Goal: Information Seeking & Learning: Learn about a topic

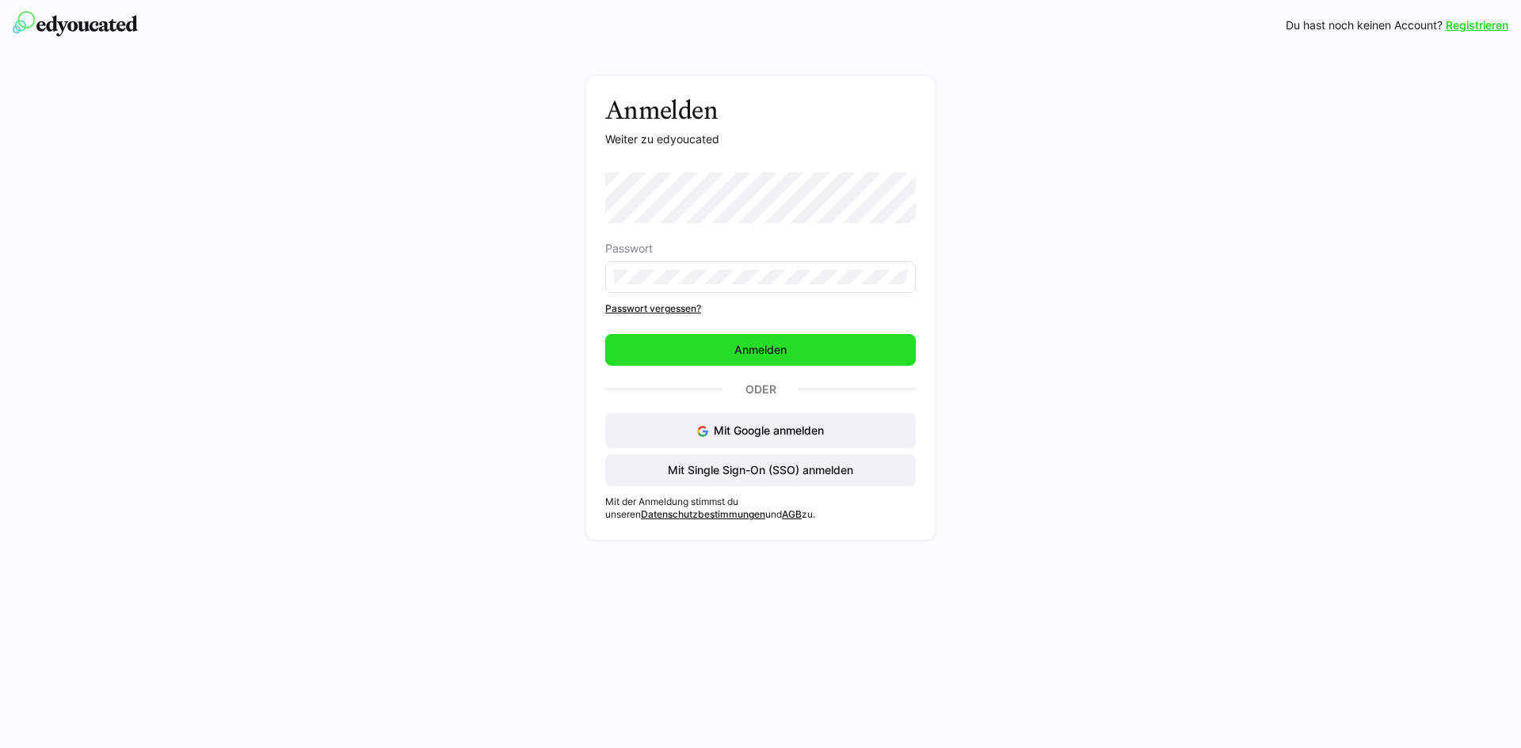
click at [767, 360] on span "Anmelden" at bounding box center [760, 350] width 310 height 32
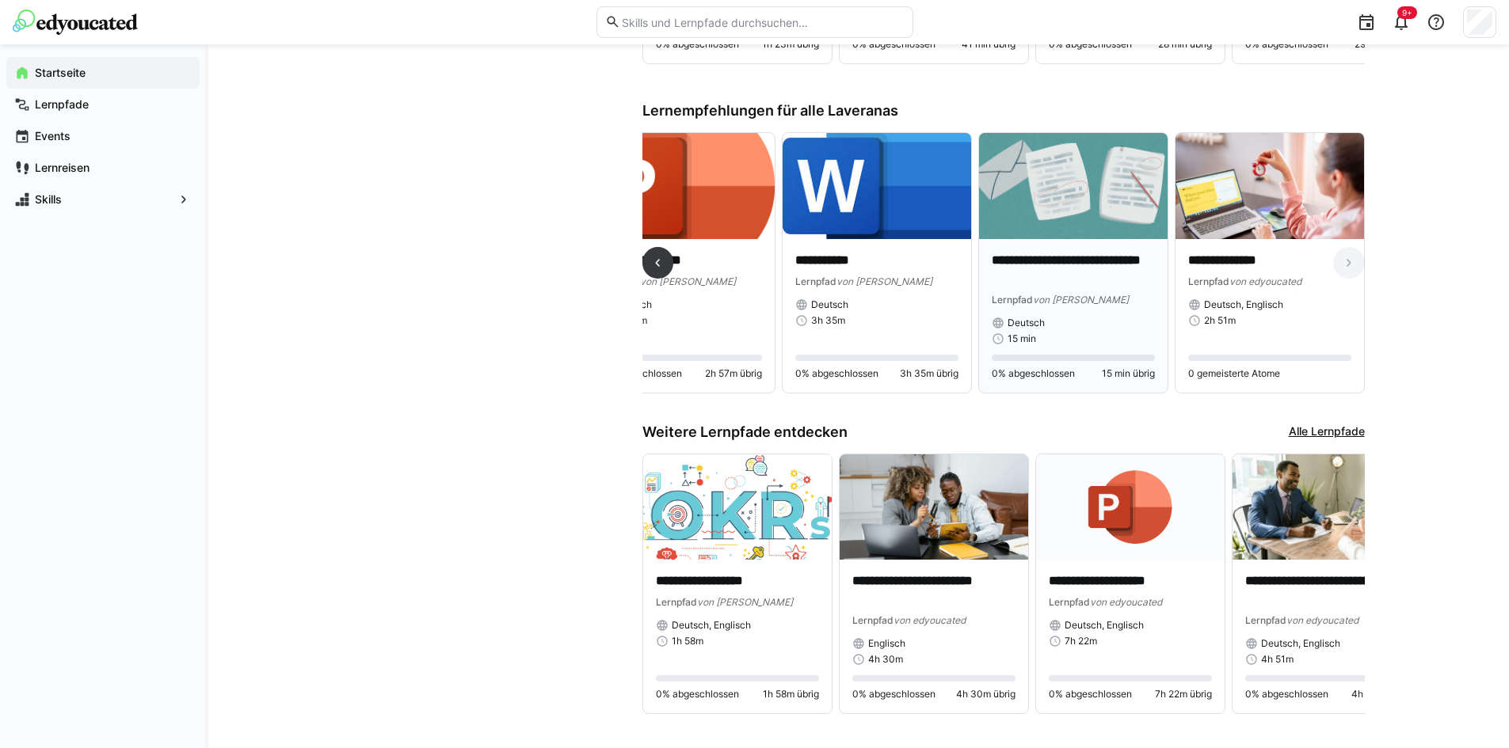
scroll to position [1111, 0]
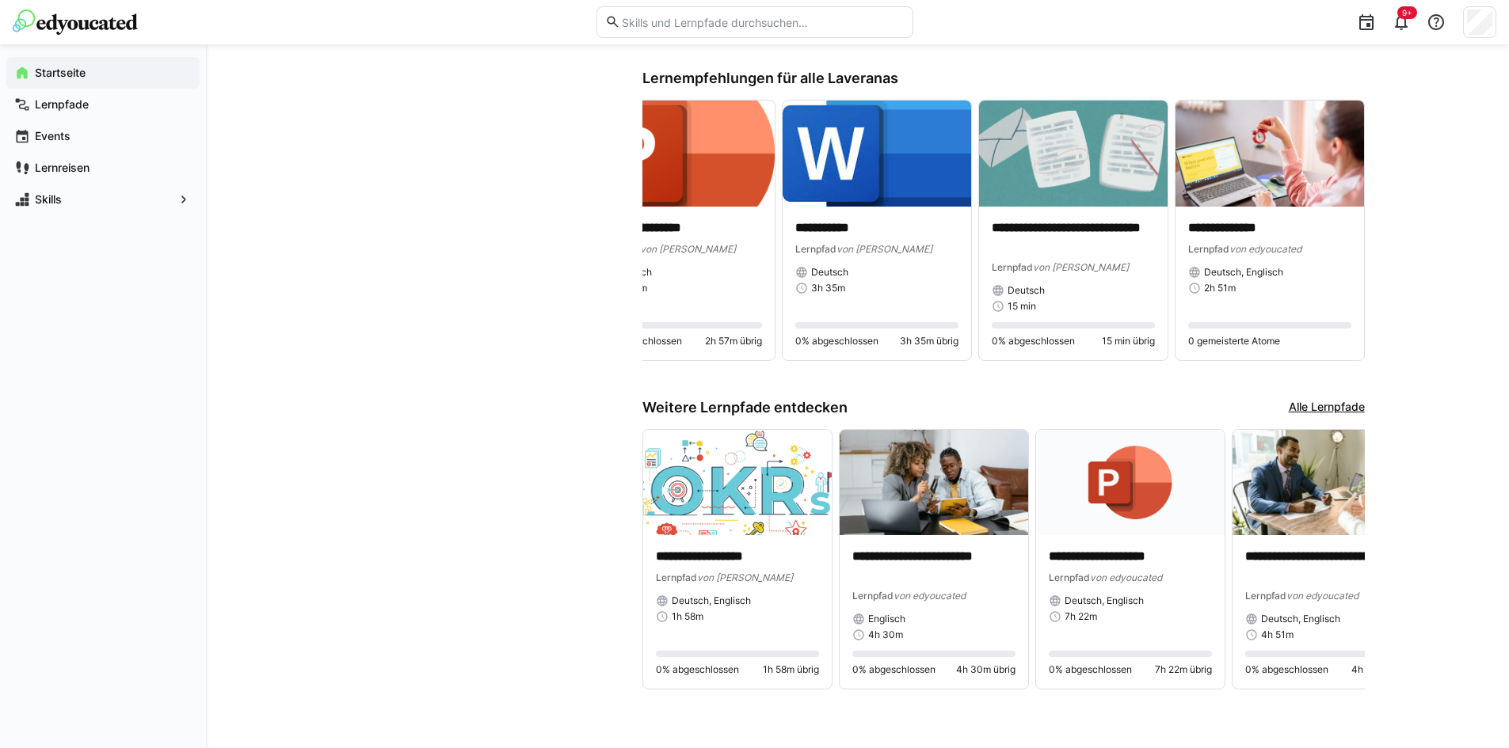
click at [1308, 410] on link "Alle Lernpfade" at bounding box center [1327, 407] width 76 height 17
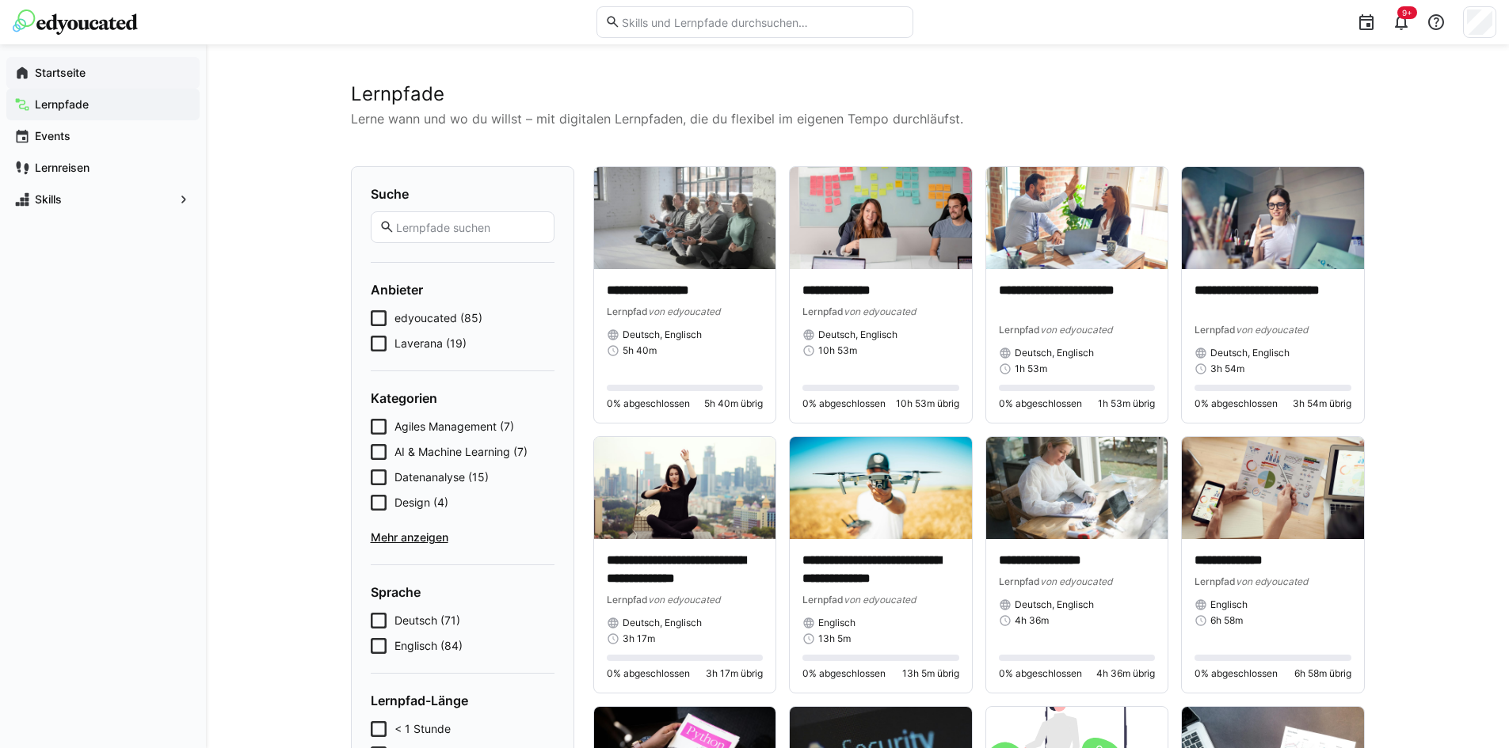
click at [116, 69] on span "Startseite" at bounding box center [111, 73] width 159 height 16
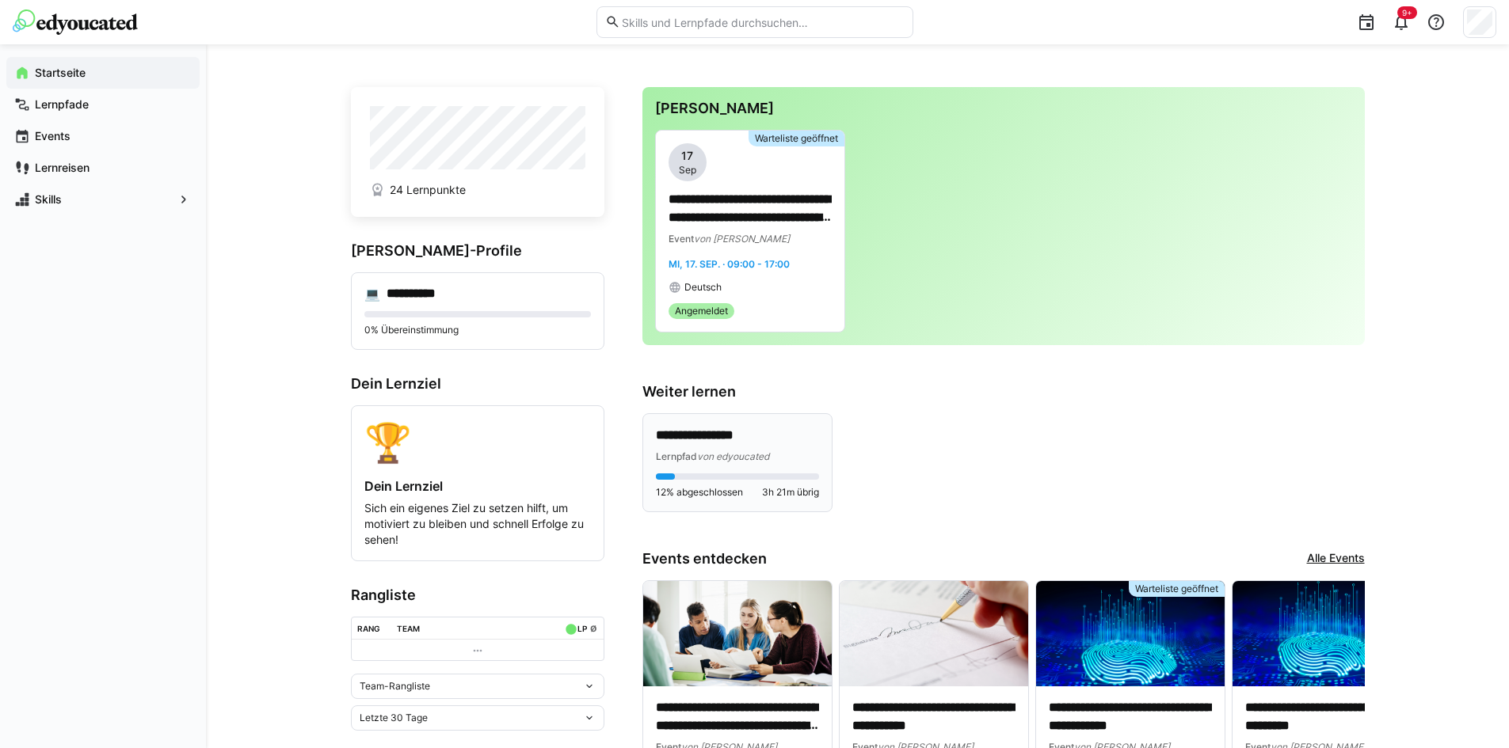
click at [767, 444] on p "**********" at bounding box center [737, 436] width 163 height 18
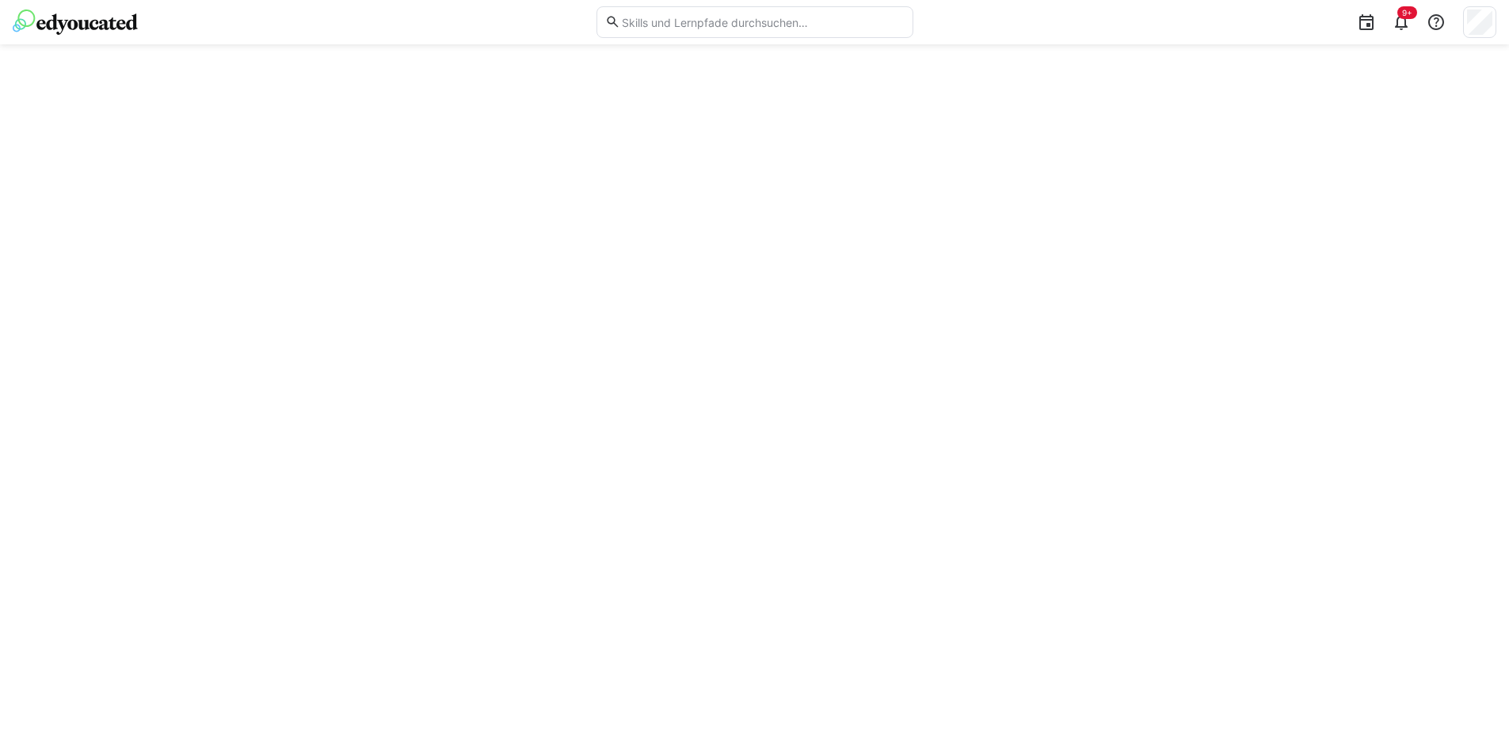
click at [44, 18] on img at bounding box center [75, 22] width 125 height 25
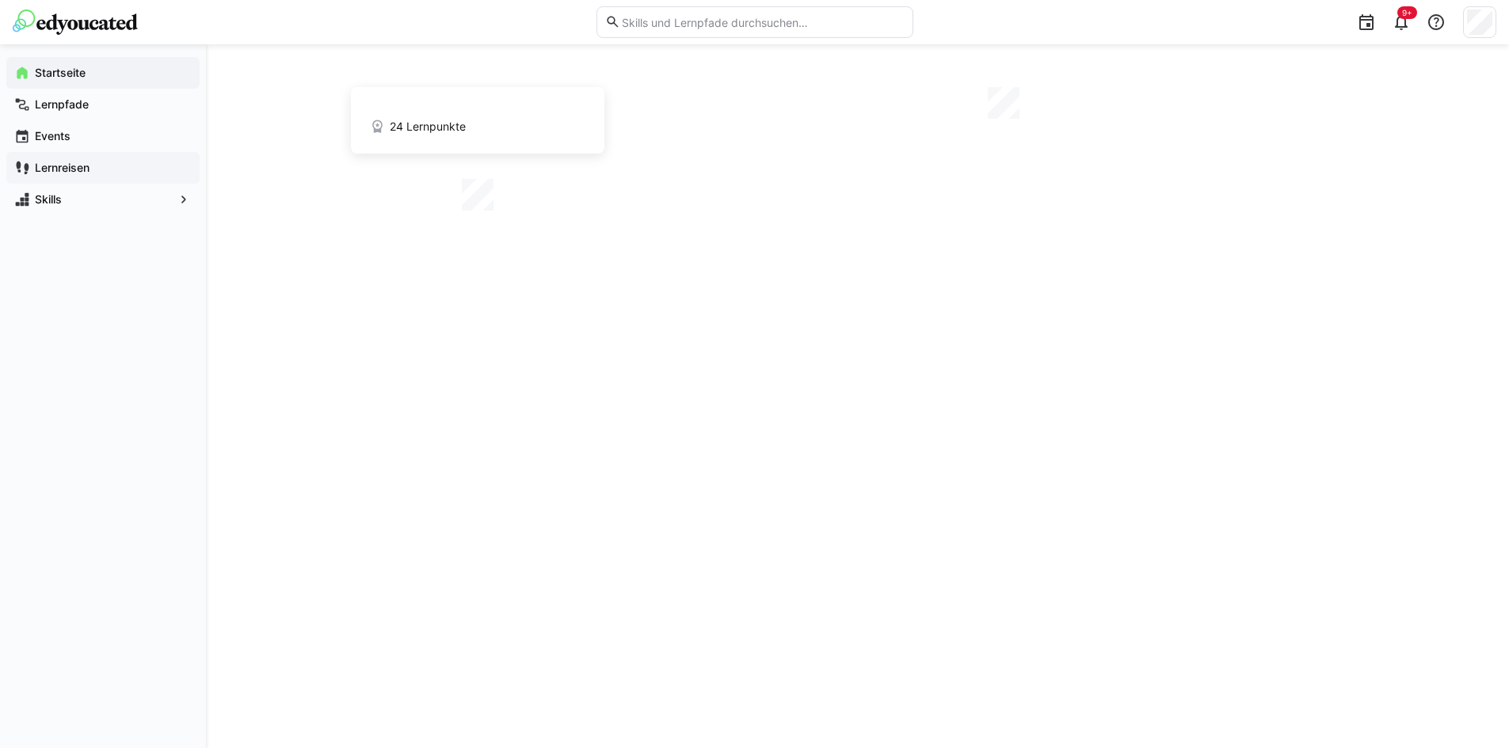
click at [101, 165] on span "Lernreisen" at bounding box center [111, 168] width 159 height 16
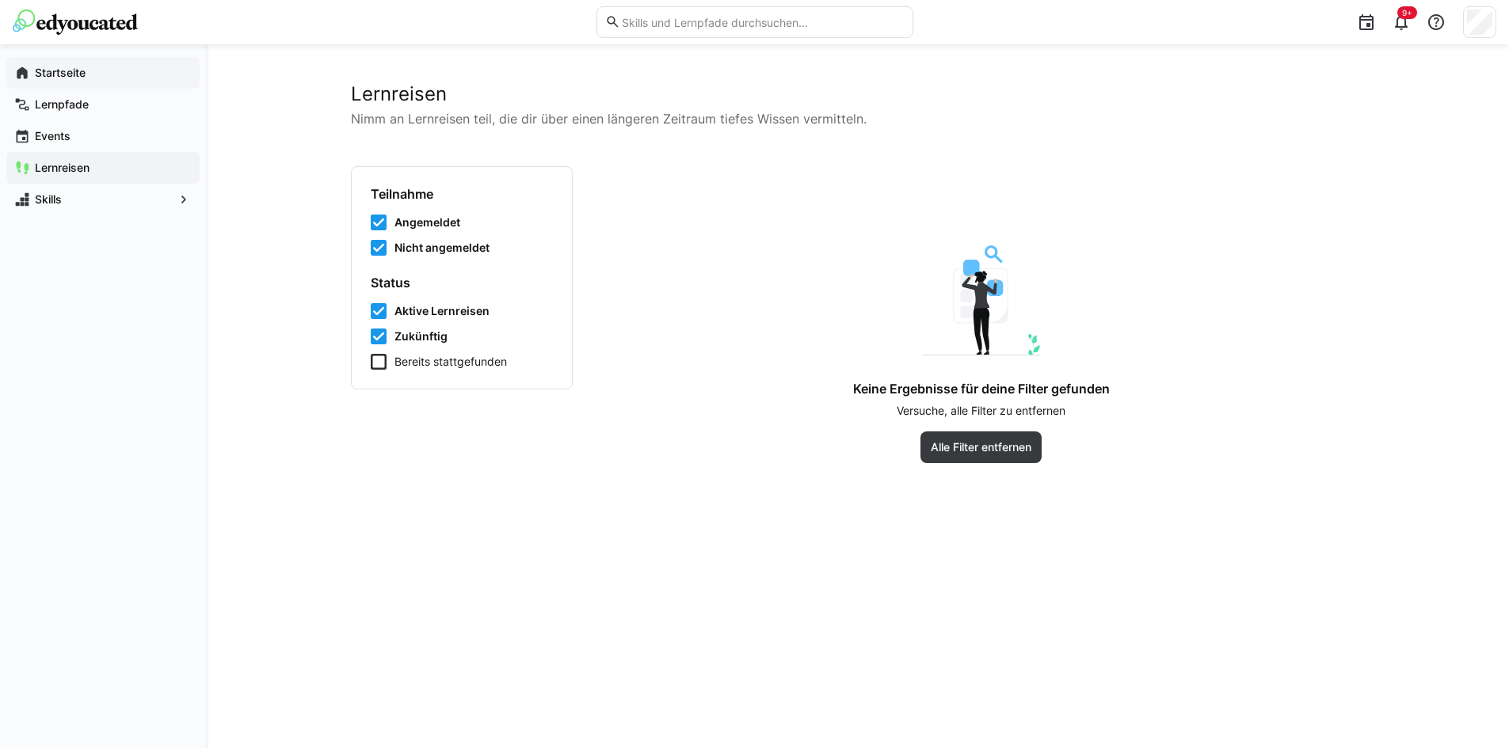
click at [0, 0] on app-navigation-label "Startseite" at bounding box center [0, 0] width 0 height 0
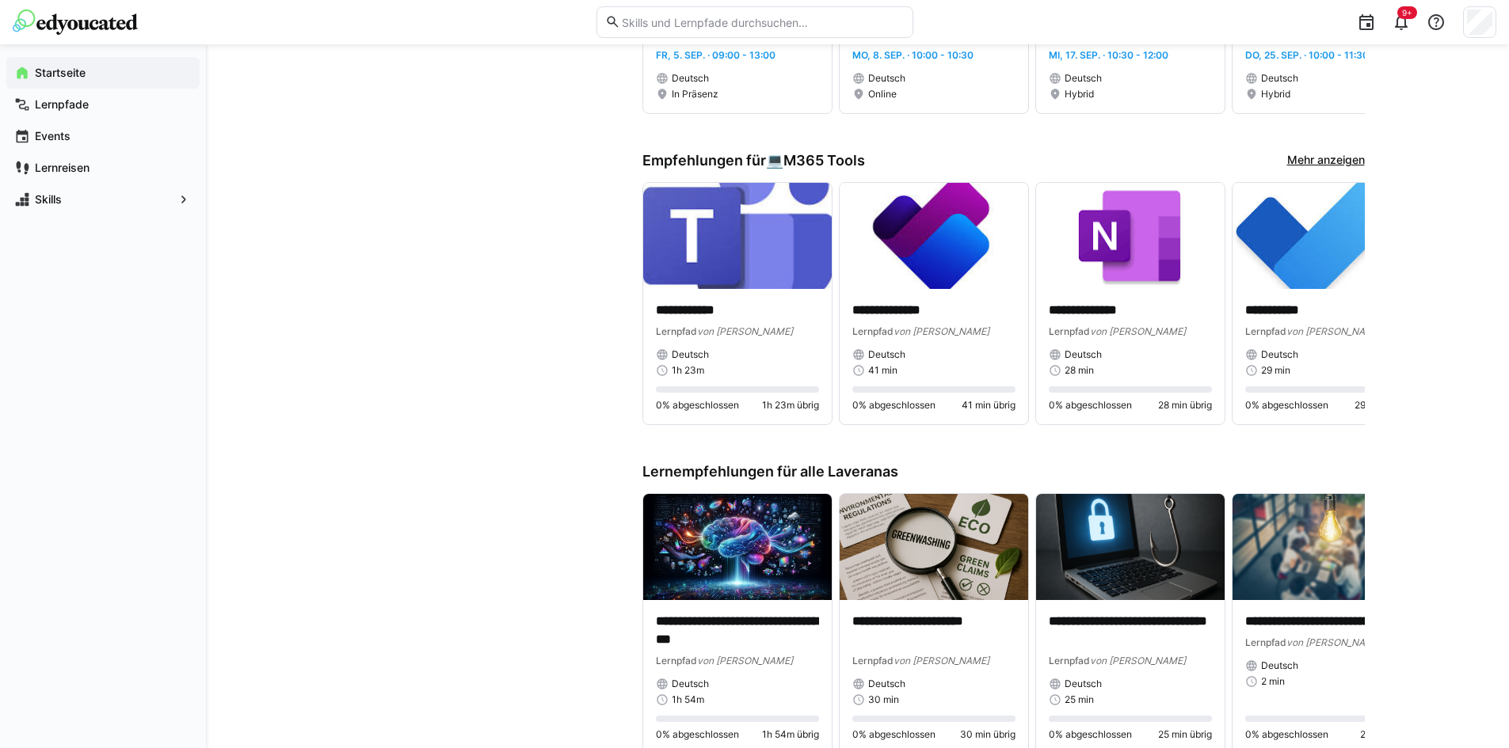
scroll to position [1109, 0]
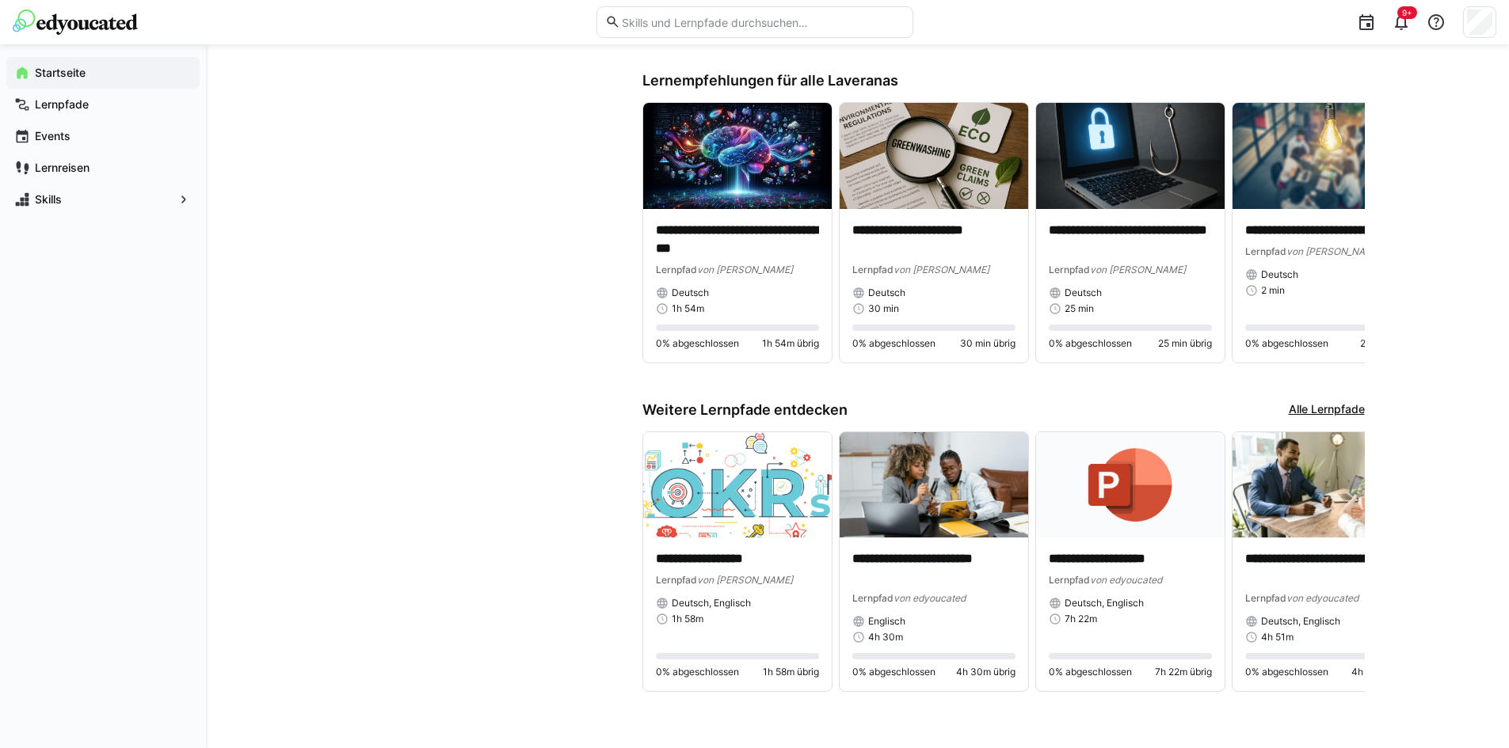
click at [1346, 410] on link "Alle Lernpfade" at bounding box center [1327, 410] width 76 height 17
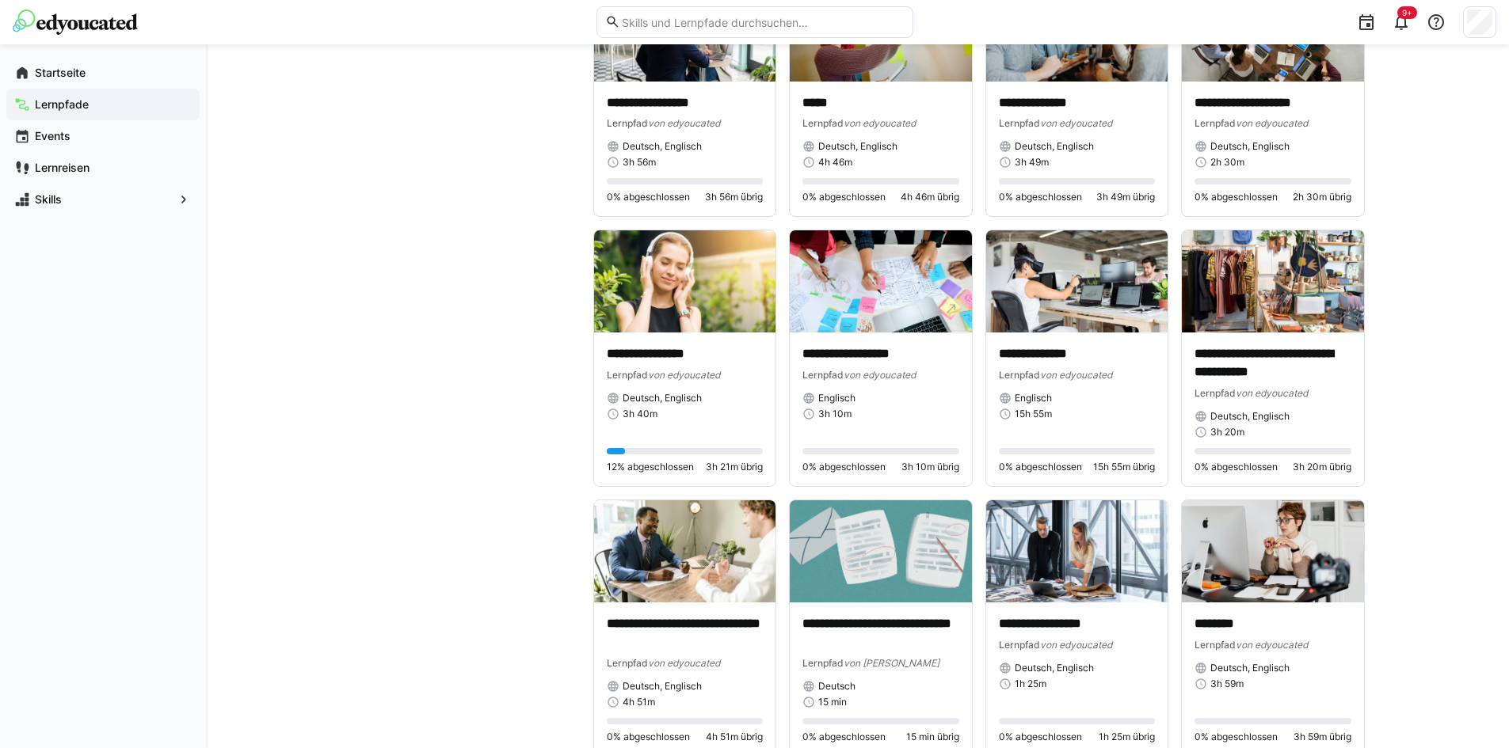
scroll to position [4410, 0]
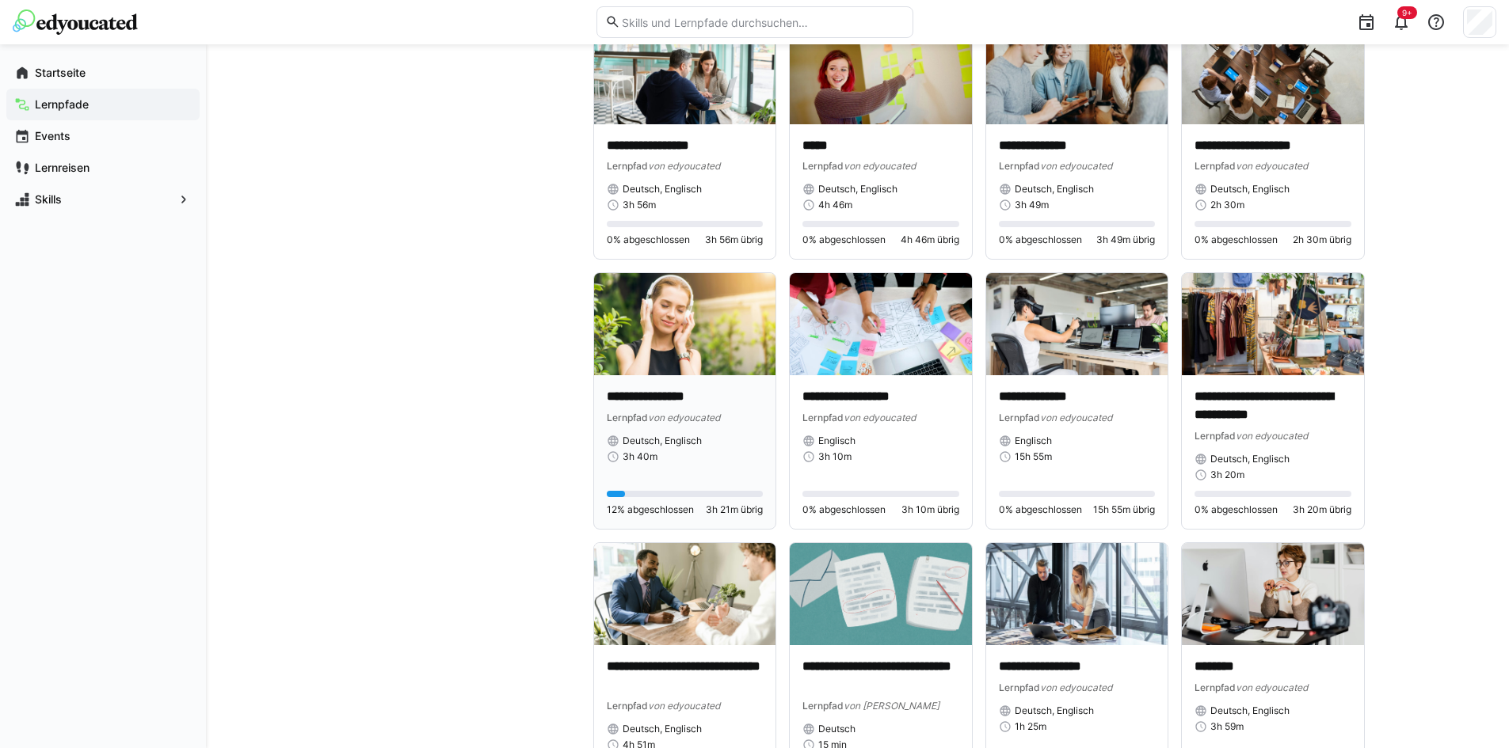
click at [672, 354] on img at bounding box center [685, 324] width 182 height 102
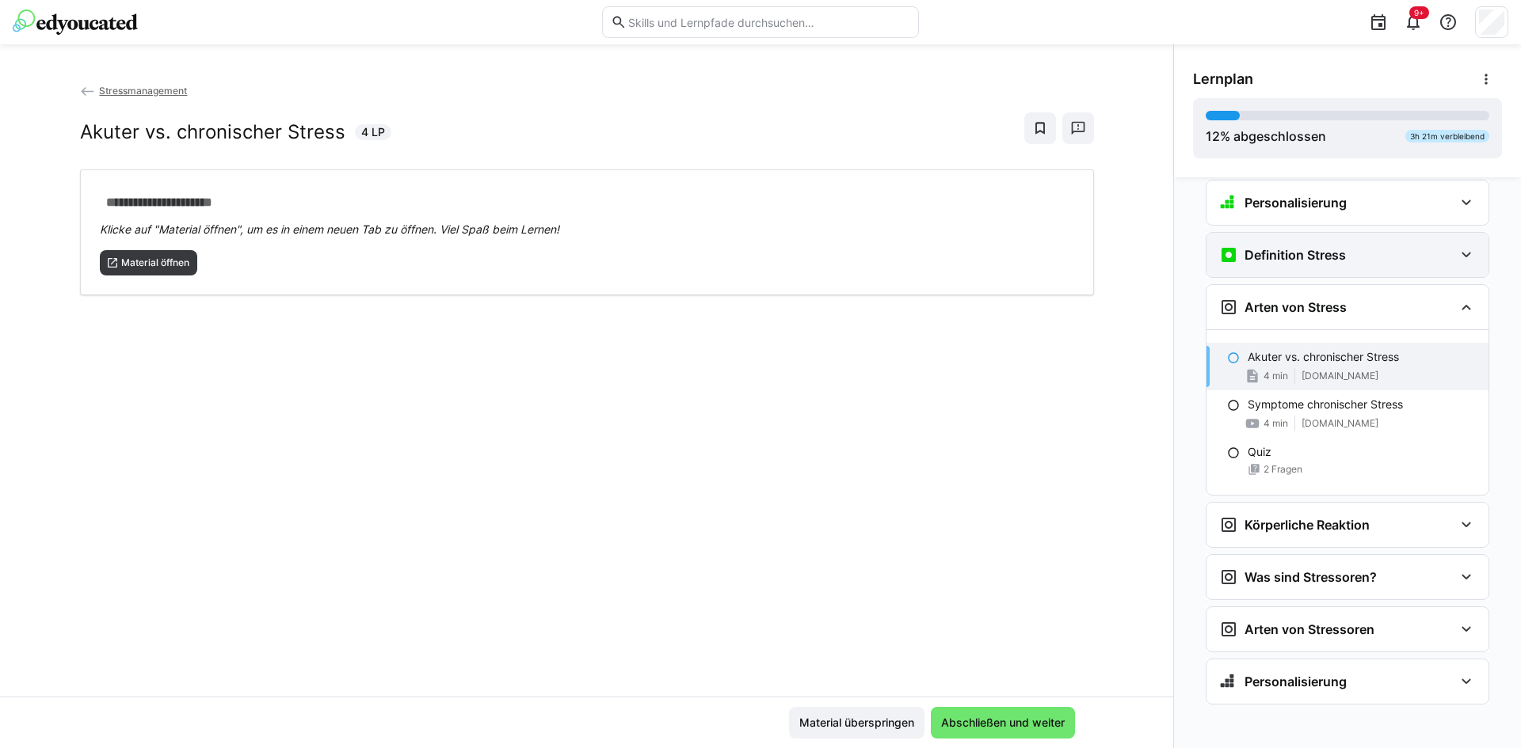
scroll to position [93, 0]
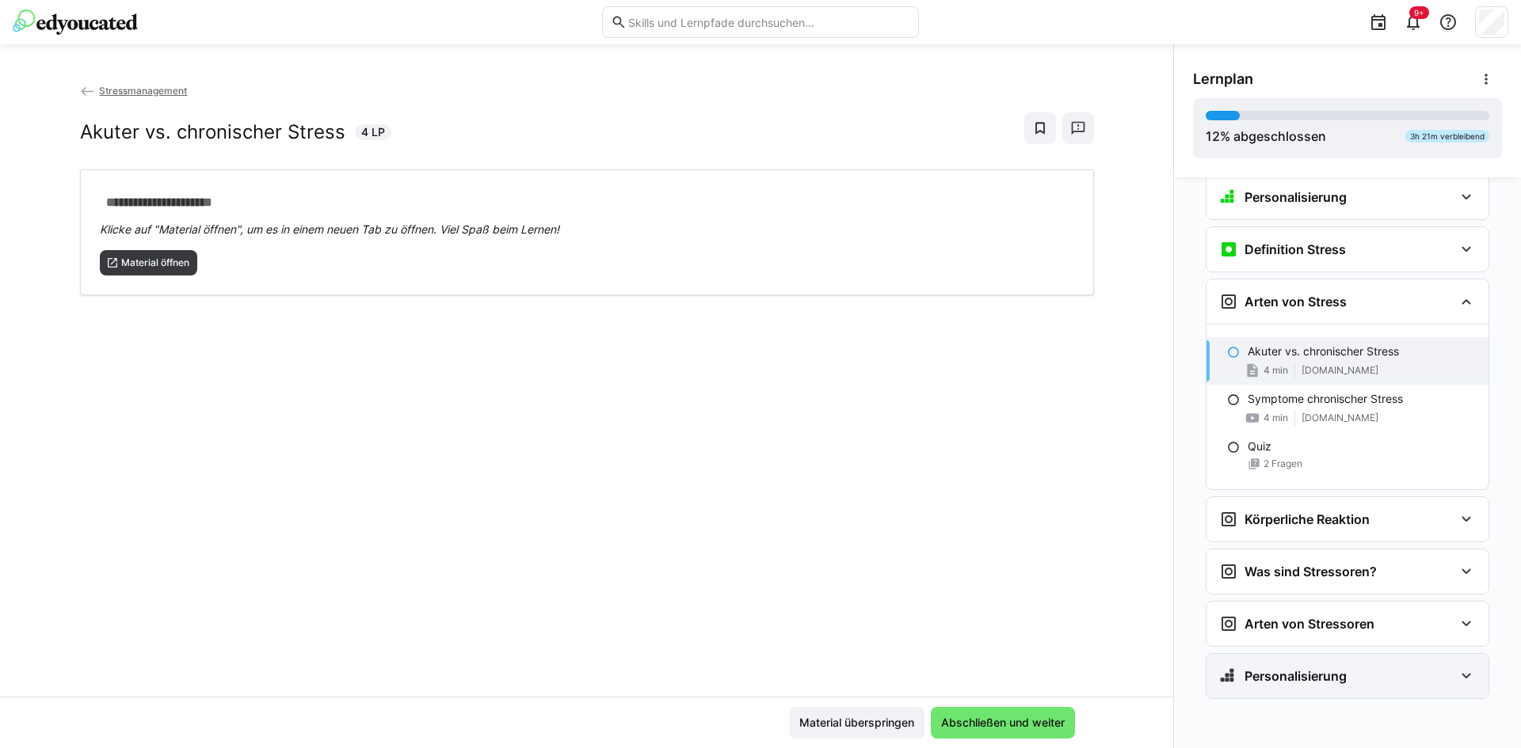
click at [1377, 664] on div "Personalisierung" at bounding box center [1347, 676] width 282 height 44
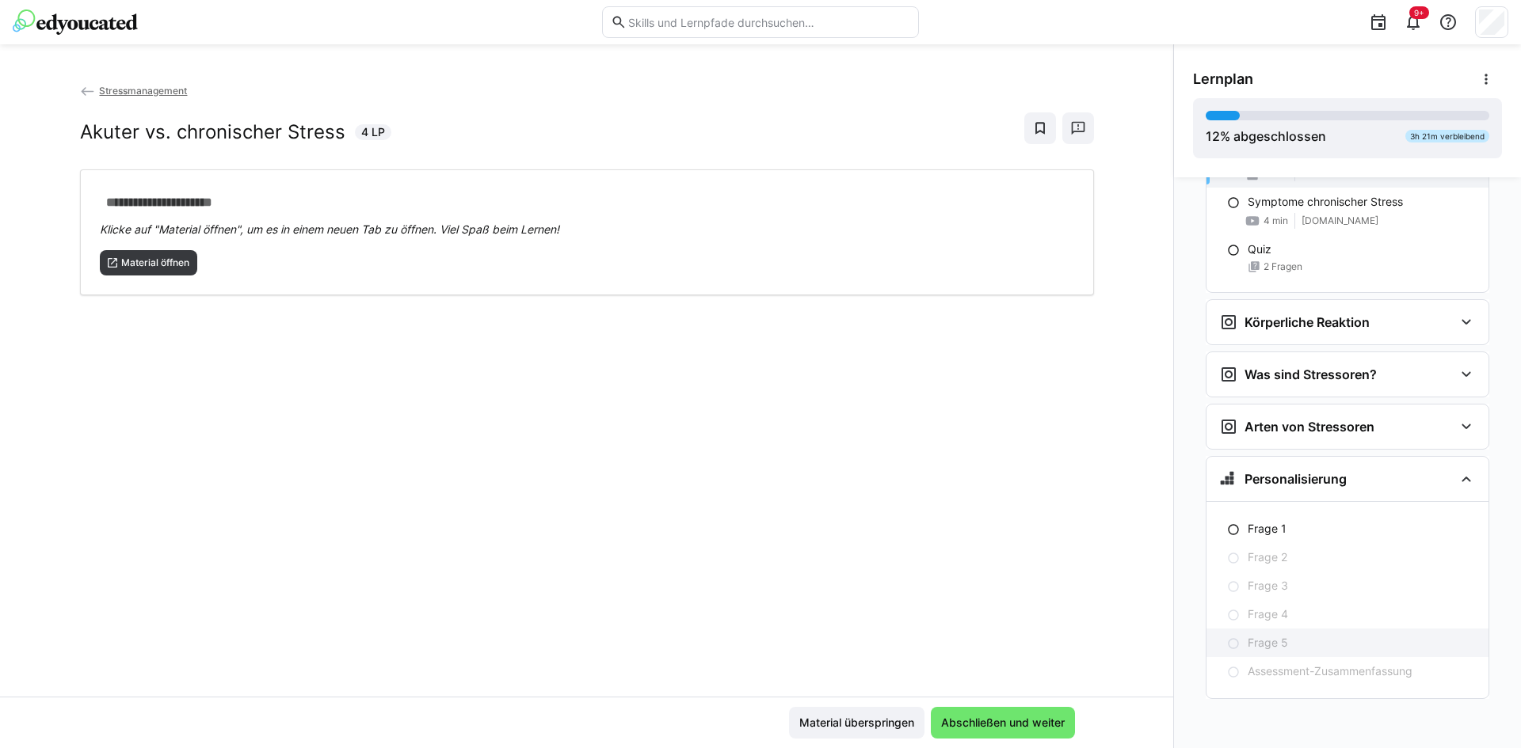
scroll to position [0, 0]
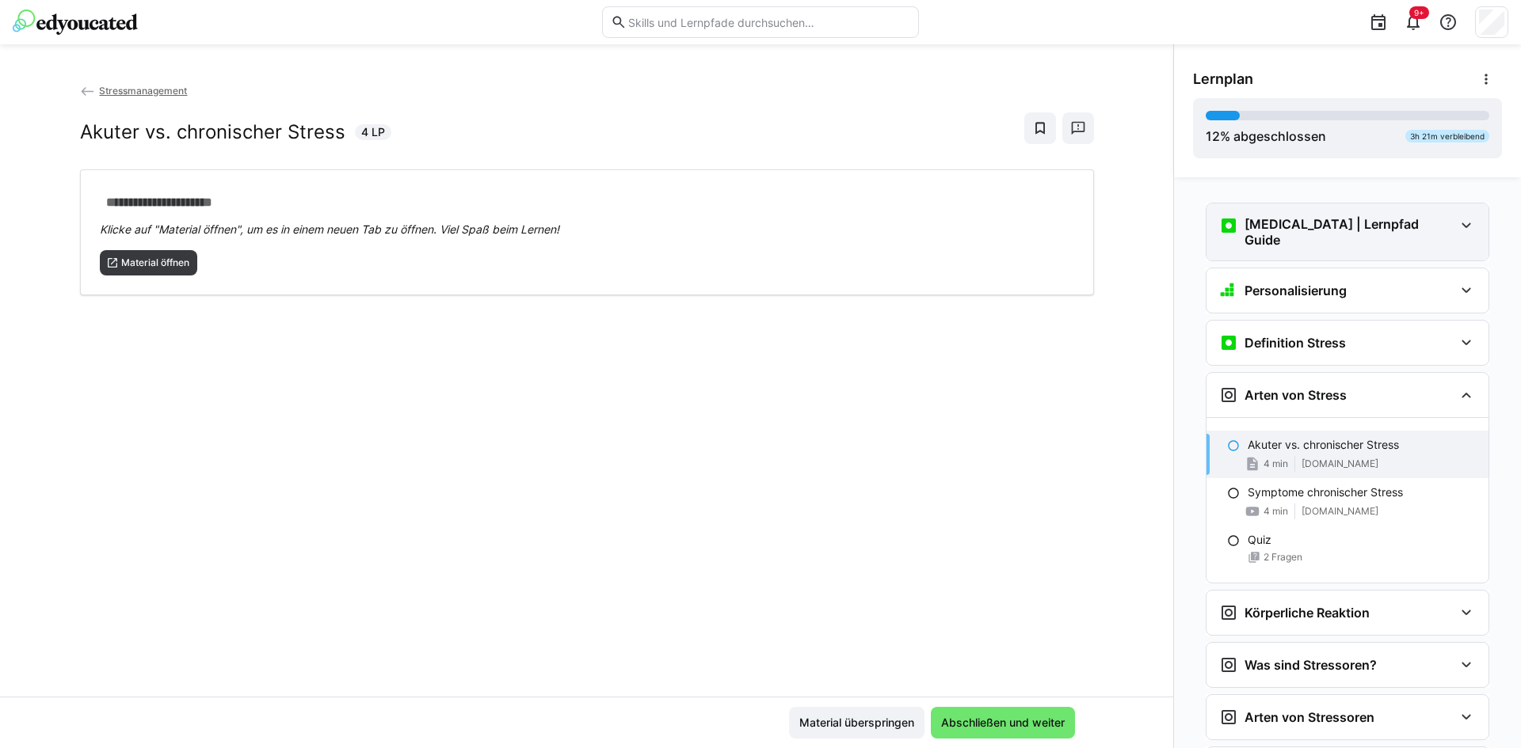
click at [1392, 214] on div "[MEDICAL_DATA] | Lernpfad Guide" at bounding box center [1347, 232] width 282 height 57
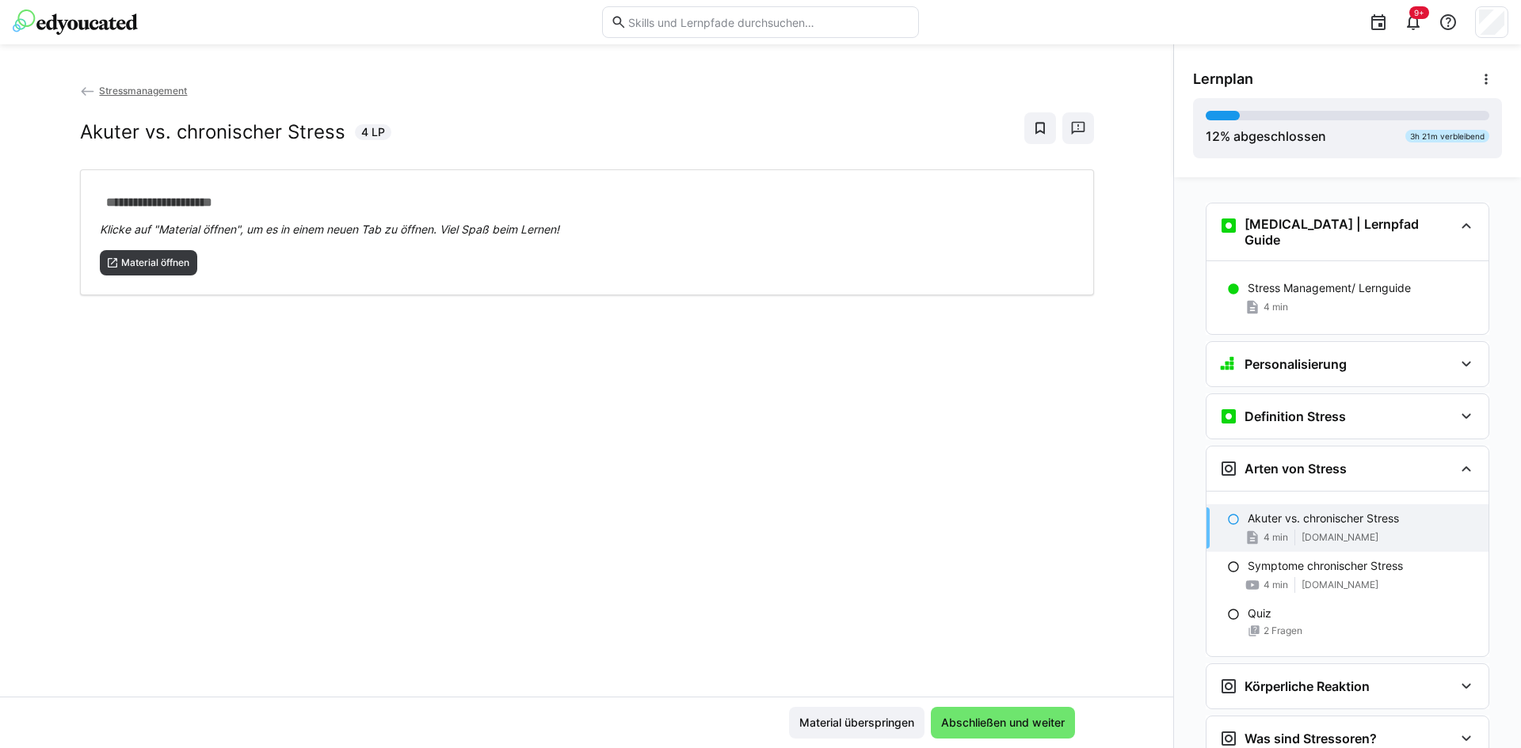
click at [1413, 338] on app-classroom-navigation "[MEDICAL_DATA] | Lernpfad Guide Stress Management/ Lernguide 4 min Personalisie…" at bounding box center [1347, 654] width 309 height 916
click at [1418, 355] on div "Personalisierung" at bounding box center [1336, 364] width 234 height 19
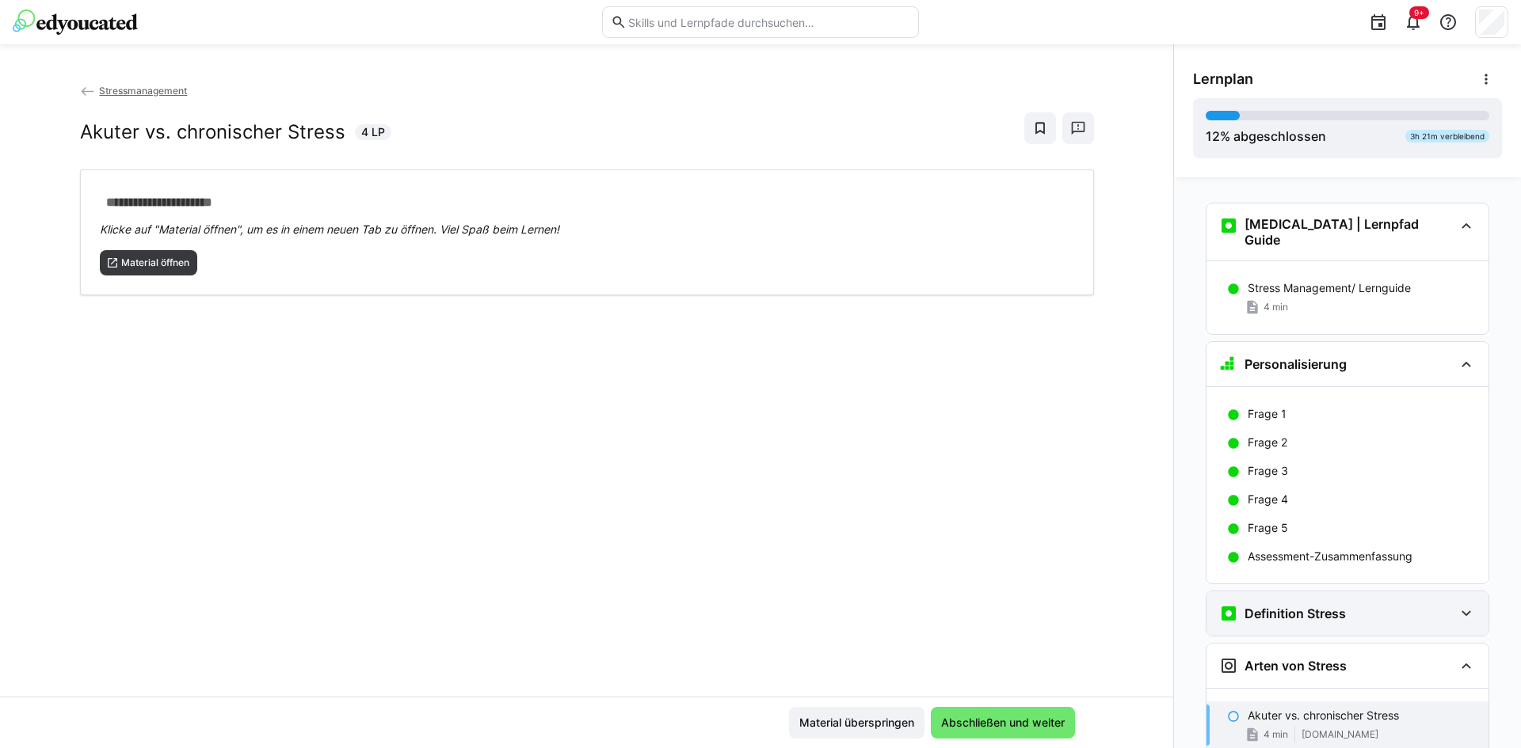
click at [1354, 600] on div "Definition Stress" at bounding box center [1347, 614] width 282 height 44
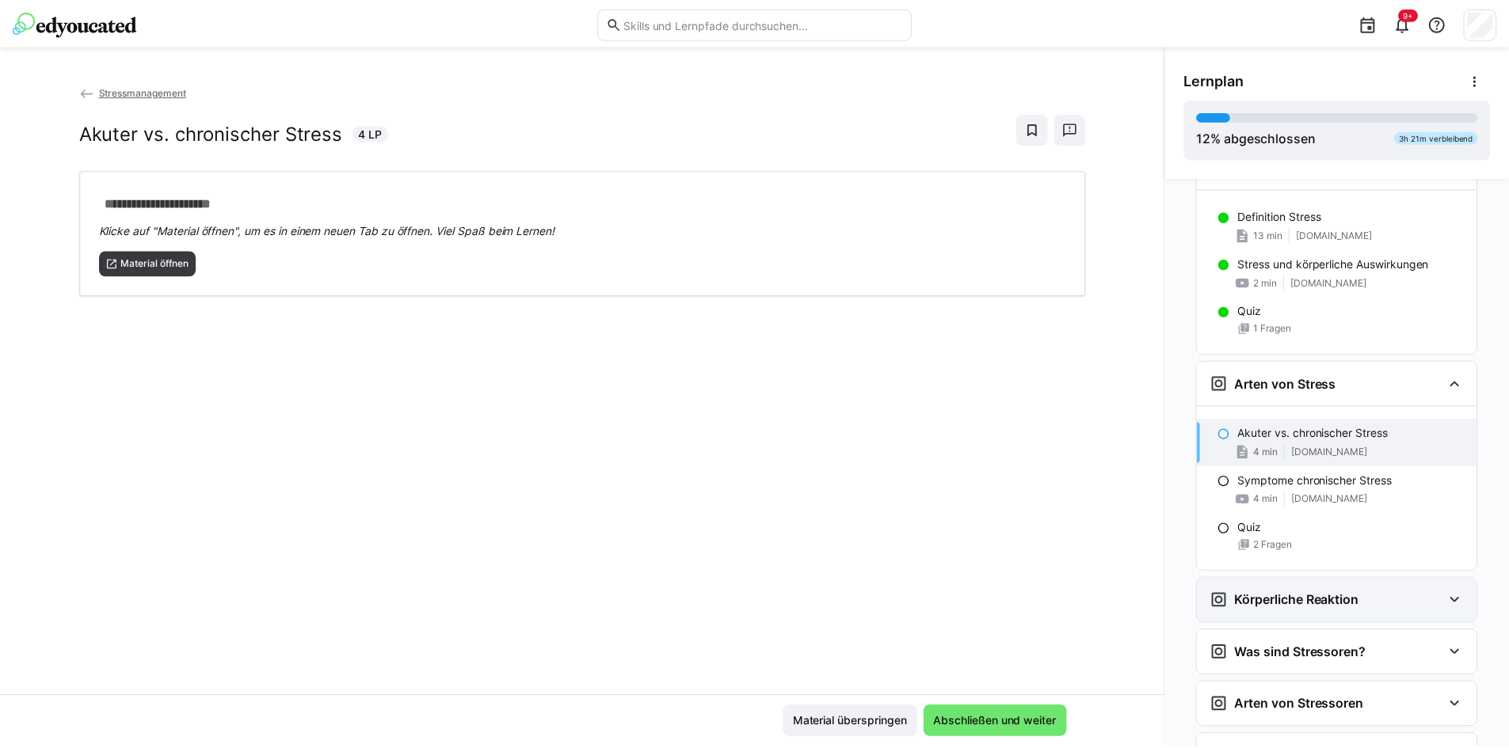
scroll to position [475, 0]
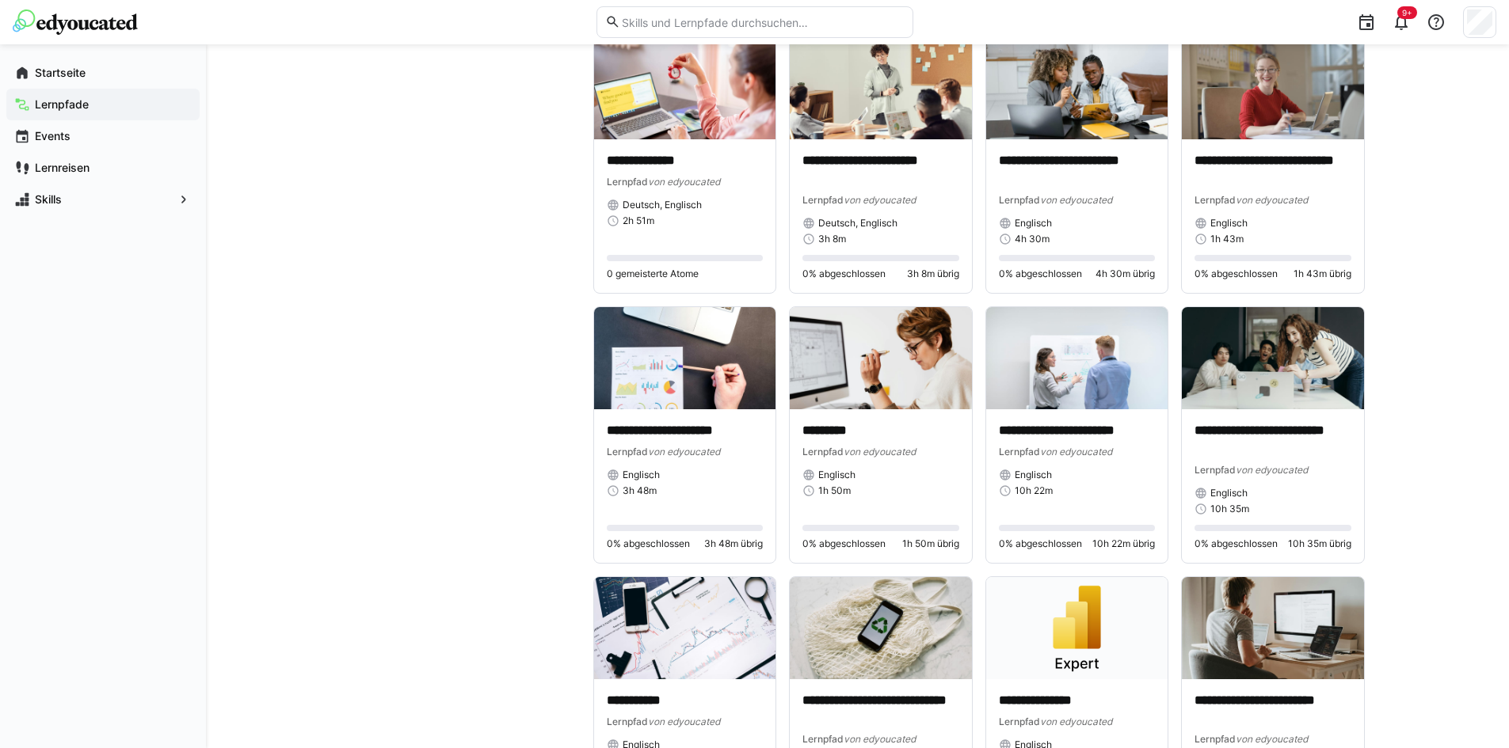
scroll to position [5214, 0]
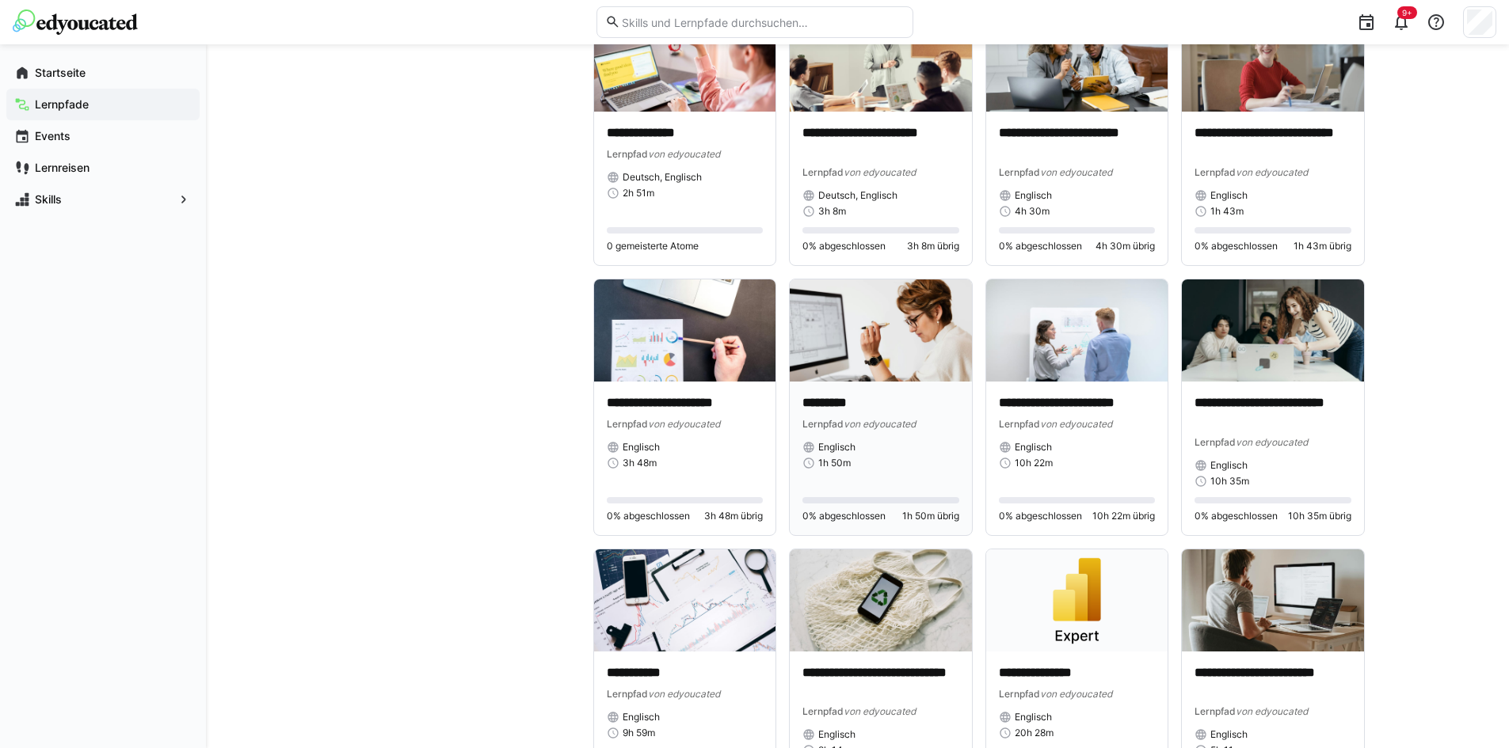
click at [861, 392] on div "********* Lernpfad von edyoucated Englisch 1h 50m 0% abgeschlossen 1h 50m übrig" at bounding box center [881, 459] width 182 height 154
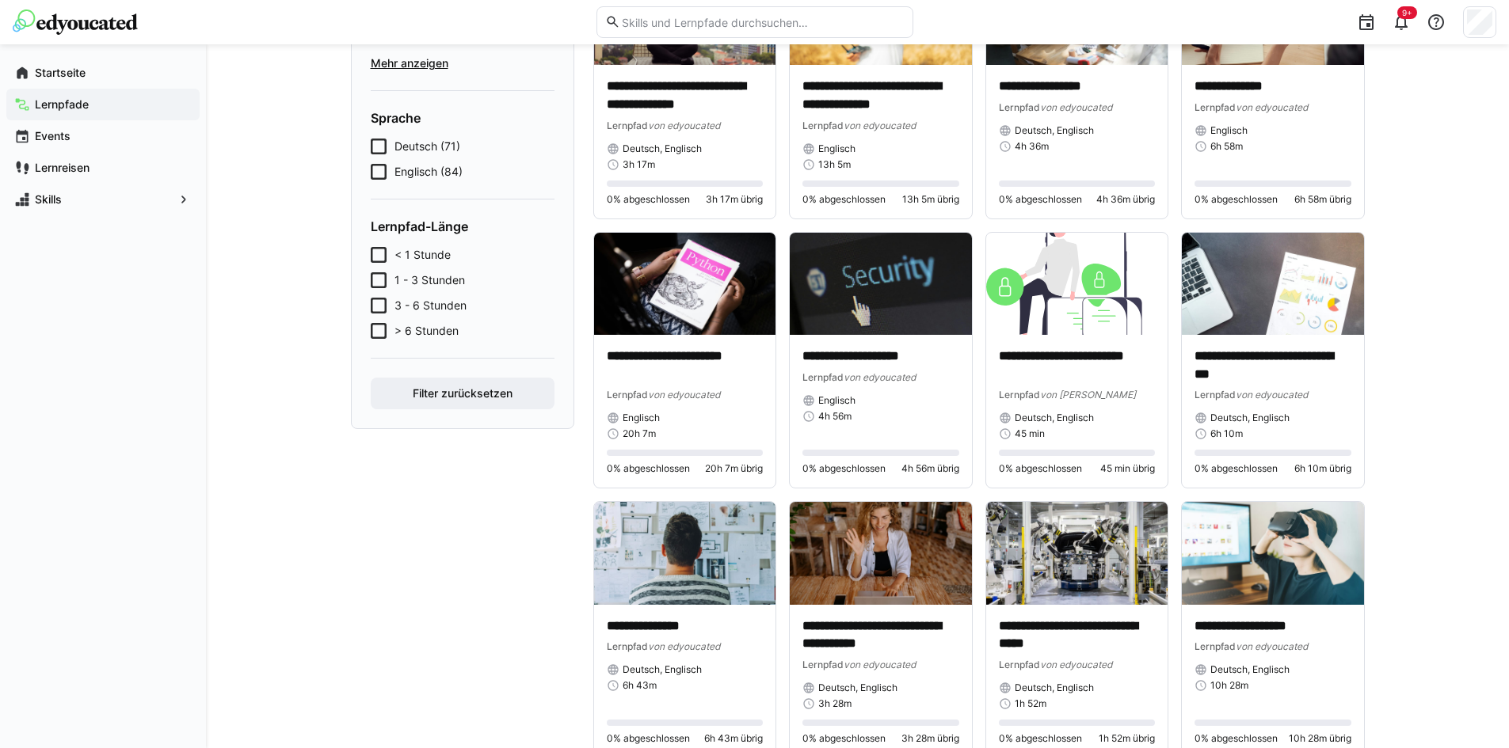
scroll to position [462, 0]
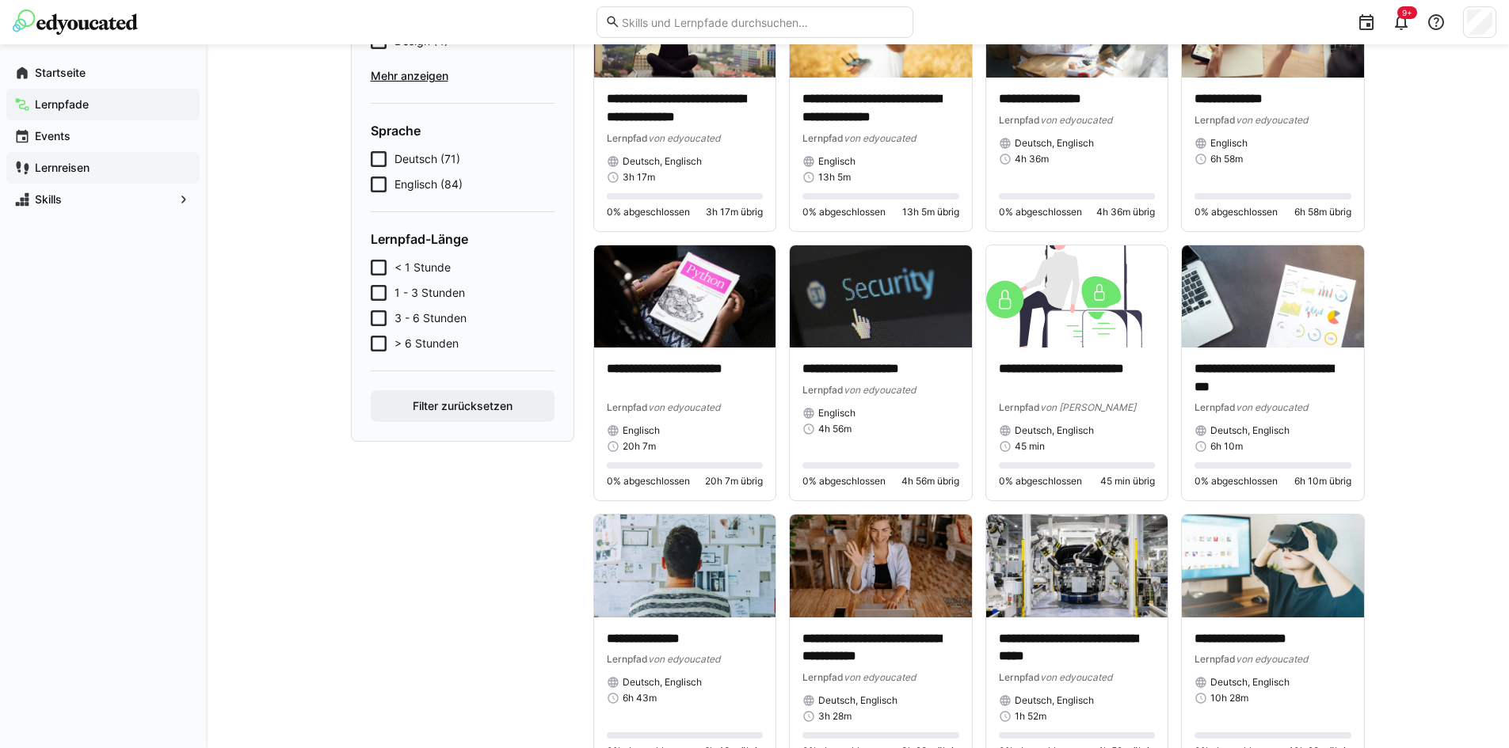
click at [0, 0] on app-navigation-label "Lernreisen" at bounding box center [0, 0] width 0 height 0
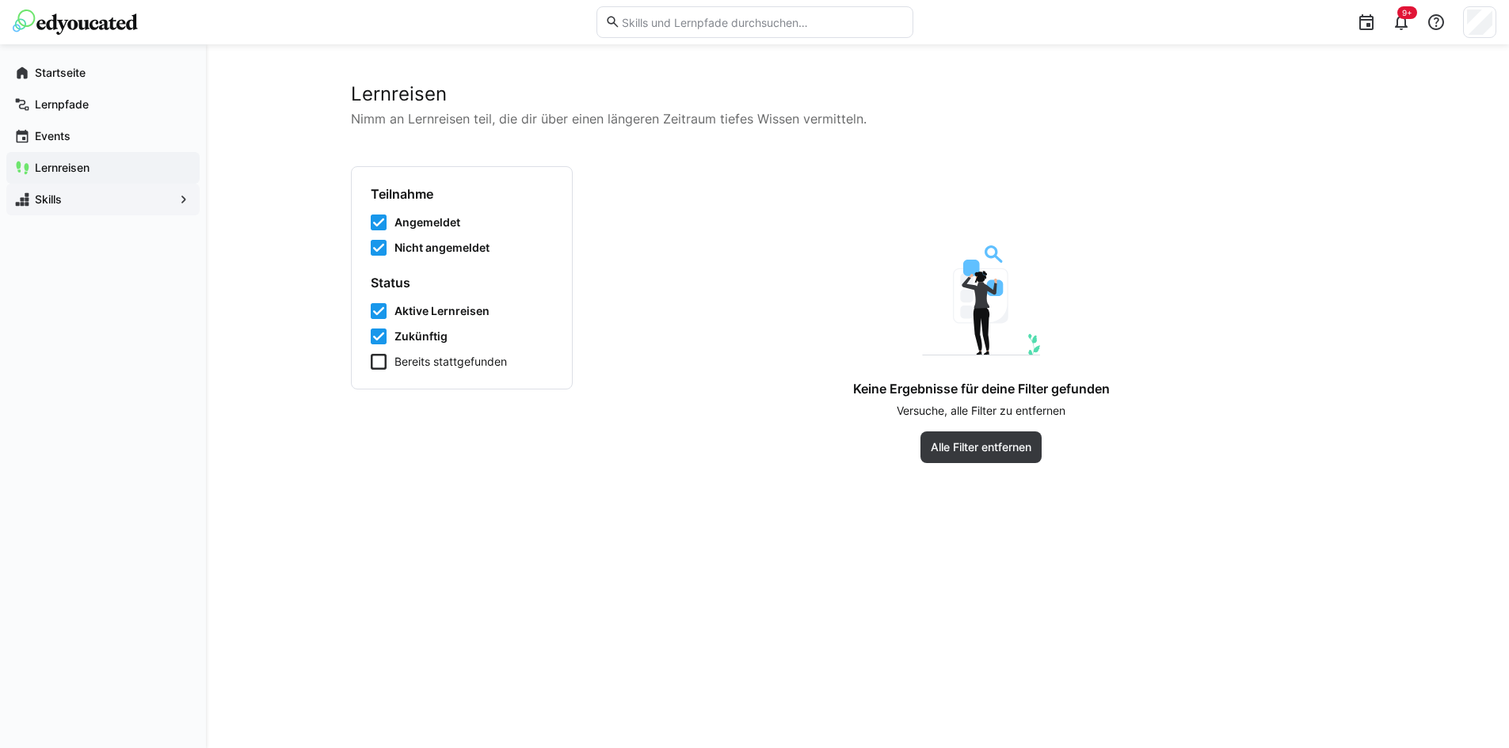
click at [69, 209] on div "Skills" at bounding box center [102, 200] width 193 height 32
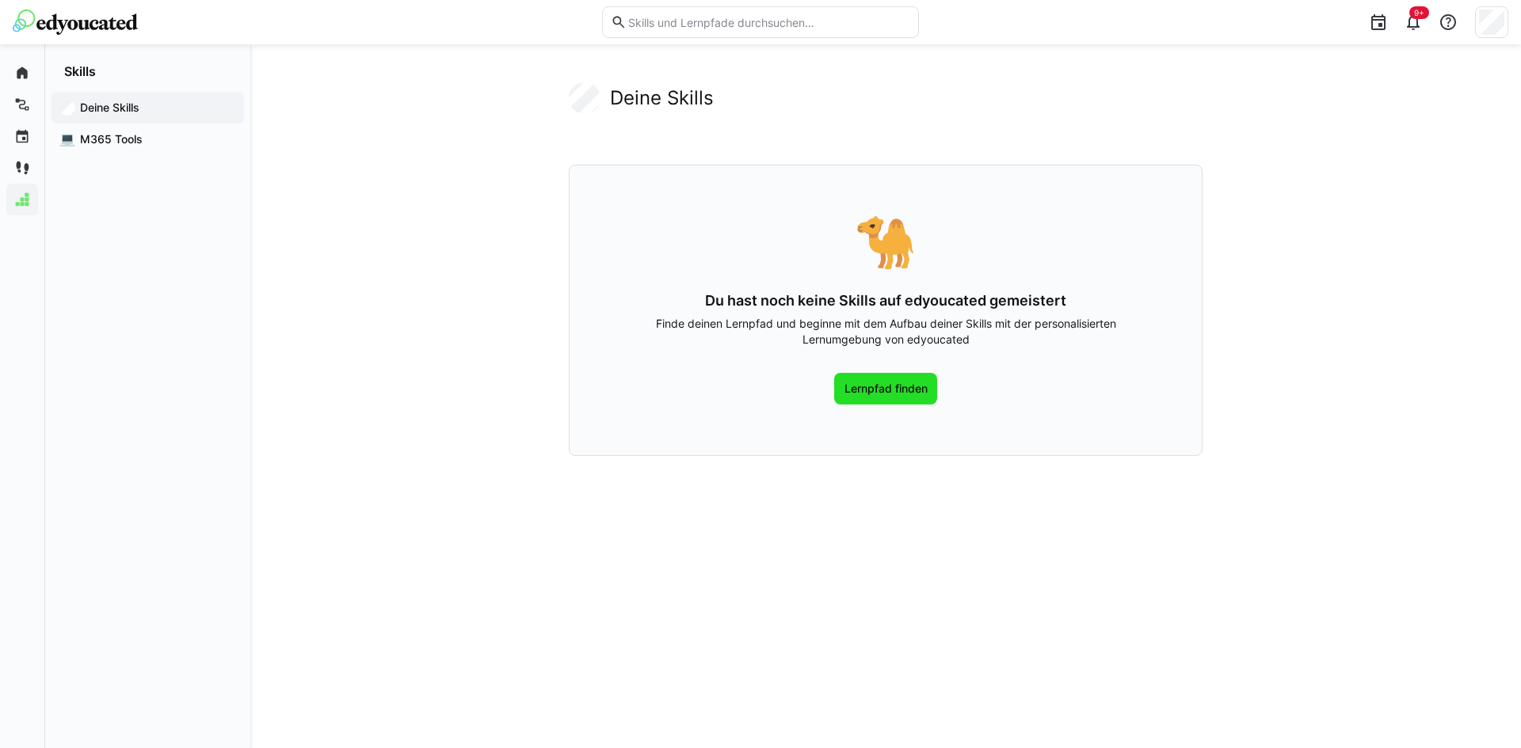
click at [866, 399] on span "Lernpfad finden" at bounding box center [886, 389] width 104 height 32
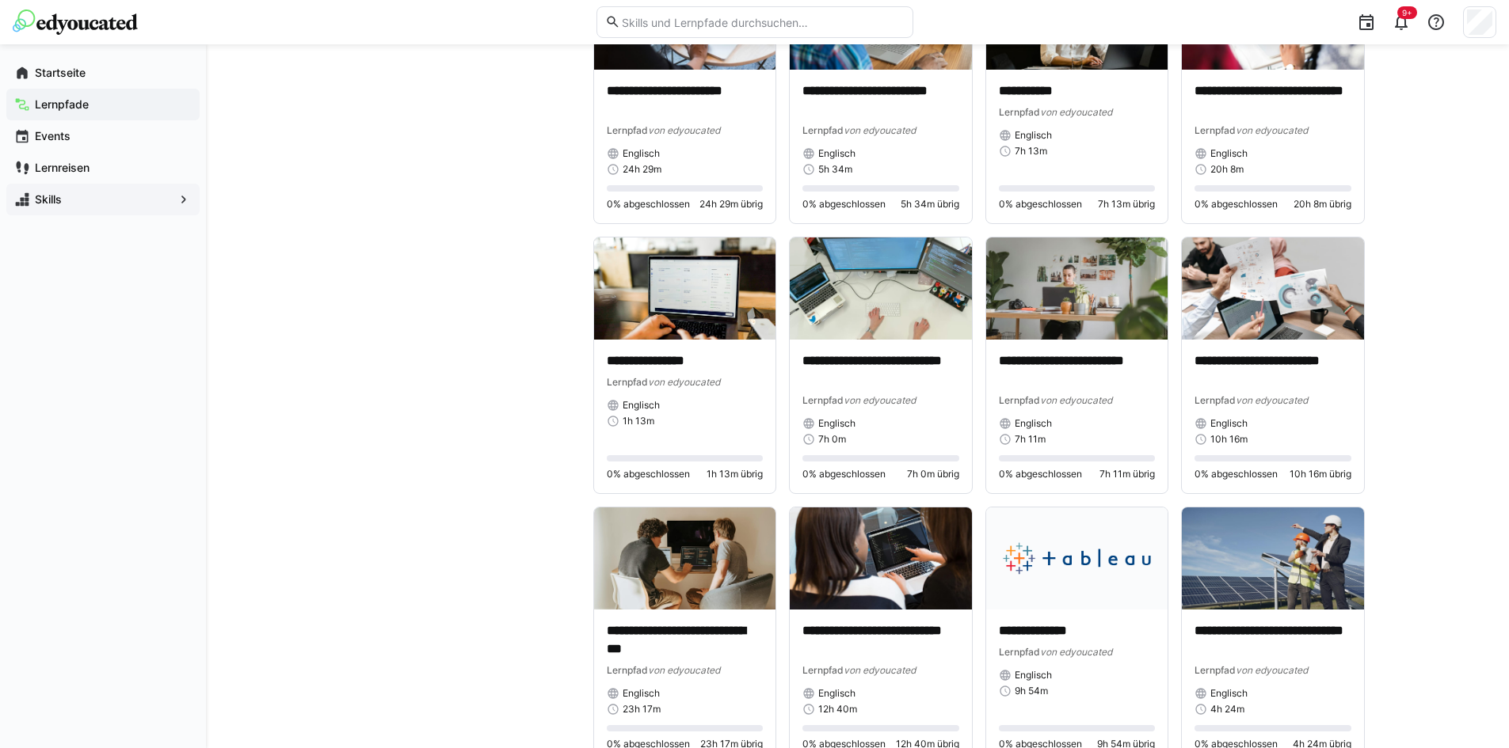
scroll to position [6390, 0]
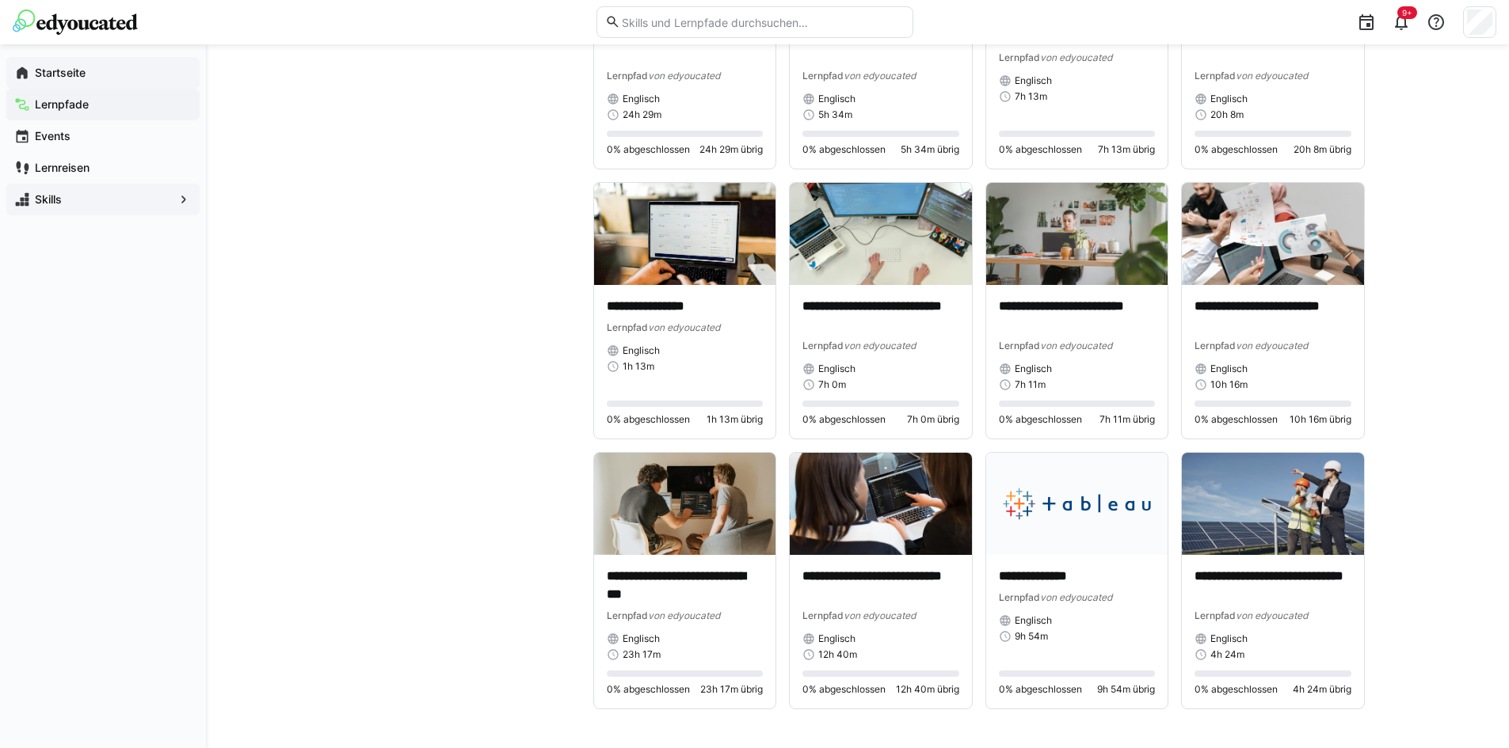
click at [113, 77] on span "Startseite" at bounding box center [111, 73] width 159 height 16
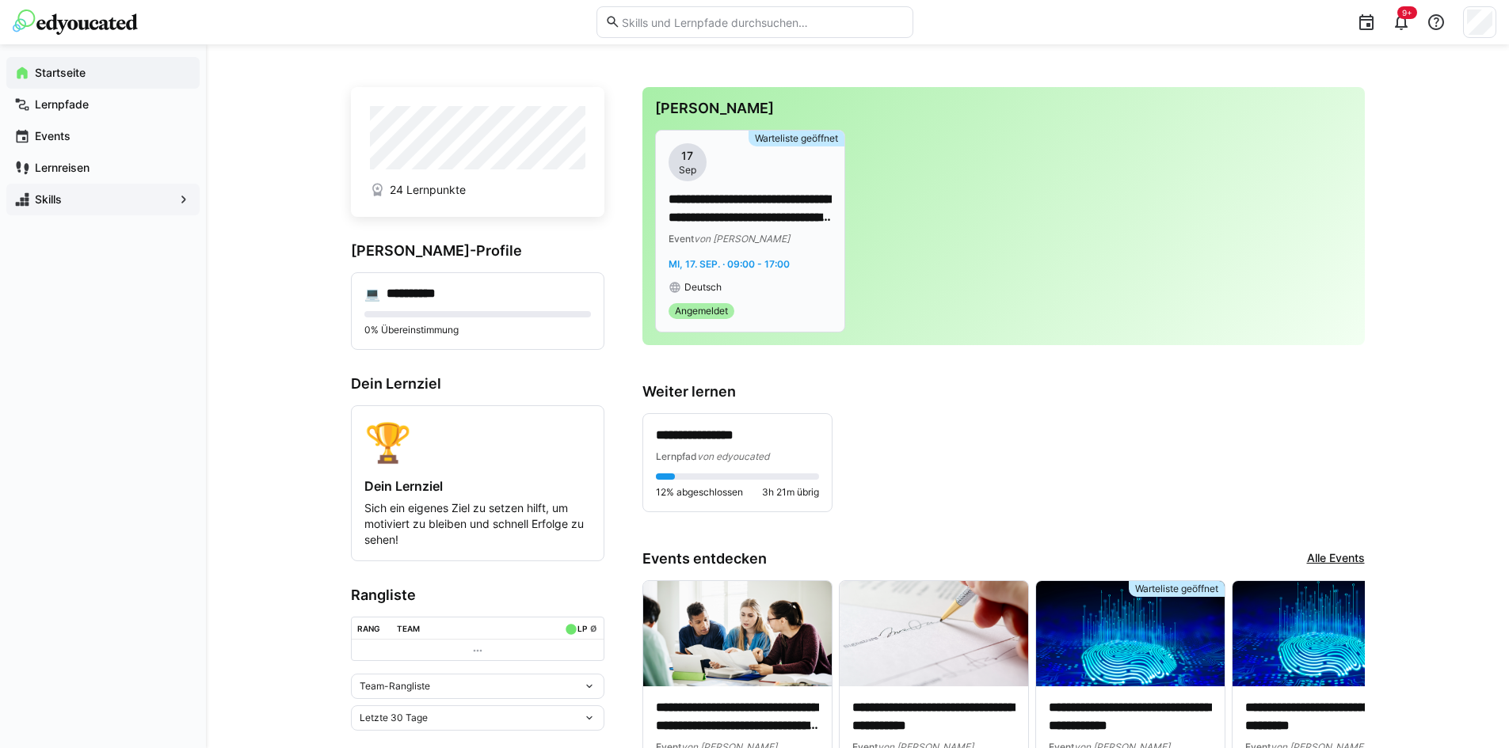
click at [712, 206] on p "**********" at bounding box center [749, 209] width 163 height 36
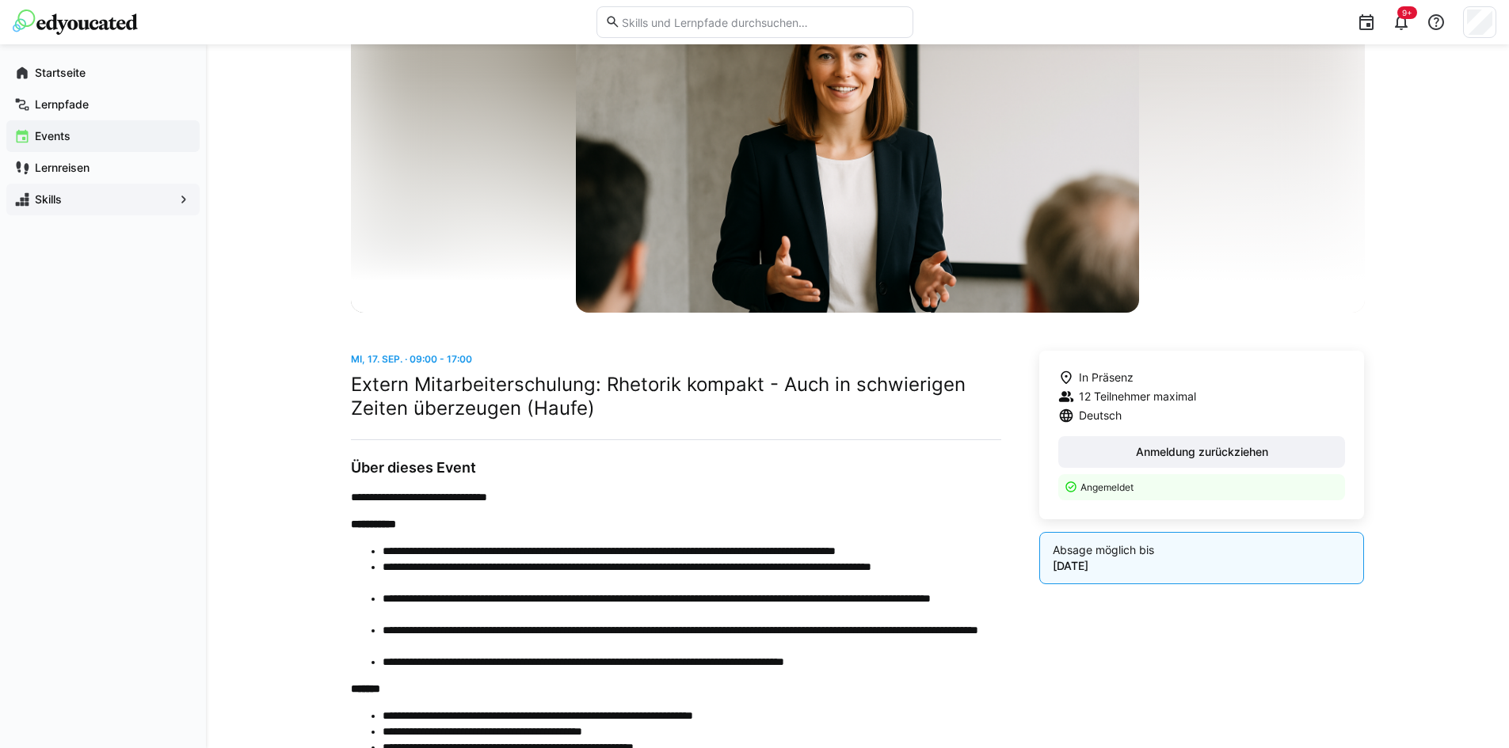
scroll to position [101, 0]
